Goal: Transaction & Acquisition: Download file/media

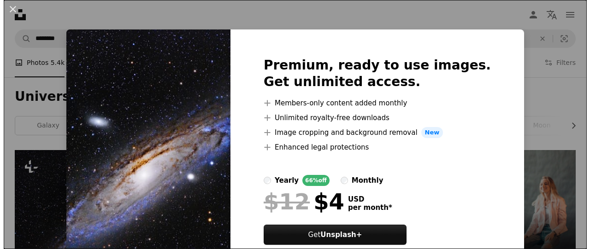
scroll to position [92, 0]
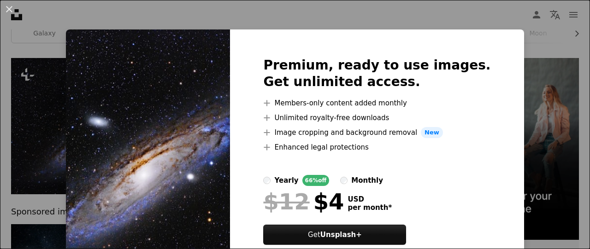
click at [159, 120] on img at bounding box center [148, 161] width 164 height 265
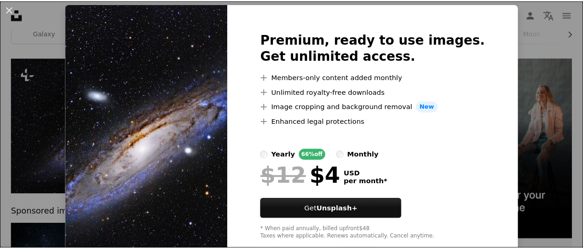
scroll to position [46, 0]
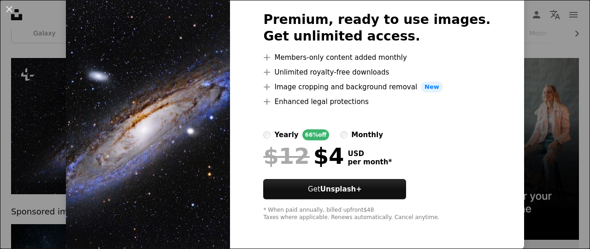
click at [521, 121] on div "An X shape Premium, ready to use images. Get unlimited access. A plus sign Memb…" at bounding box center [295, 124] width 590 height 249
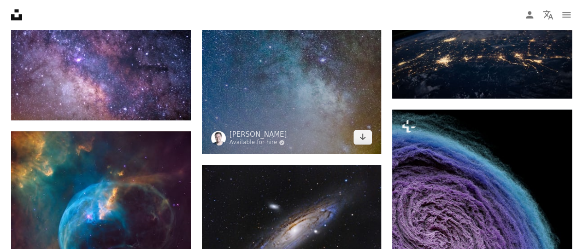
scroll to position [599, 0]
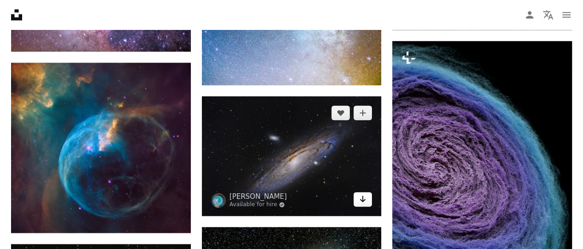
click at [367, 204] on link "Arrow pointing down" at bounding box center [362, 199] width 18 height 15
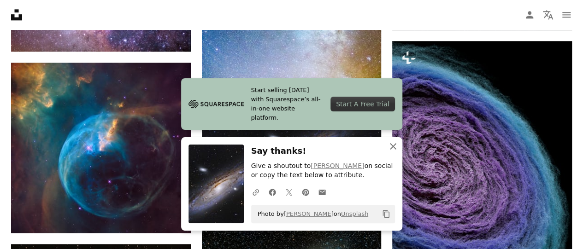
click at [394, 141] on icon "An X shape" at bounding box center [392, 146] width 11 height 11
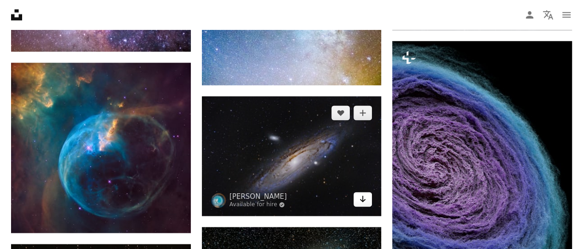
click at [359, 197] on icon "Arrow pointing down" at bounding box center [362, 198] width 7 height 11
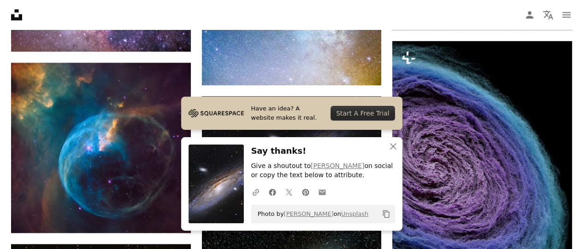
scroll to position [645, 0]
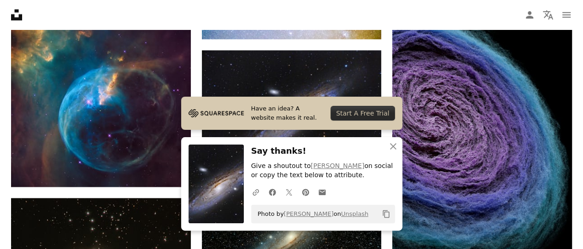
click at [317, 9] on nav "Unsplash logo Unsplash Home A photo Pen Tool A compass A stack of folders Downl…" at bounding box center [291, 14] width 583 height 29
